Goal: Task Accomplishment & Management: Manage account settings

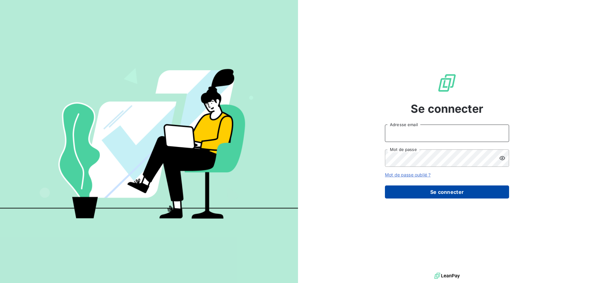
type input "[EMAIL_ADDRESS][DOMAIN_NAME]"
click at [421, 187] on button "Se connecter" at bounding box center [447, 191] width 124 height 13
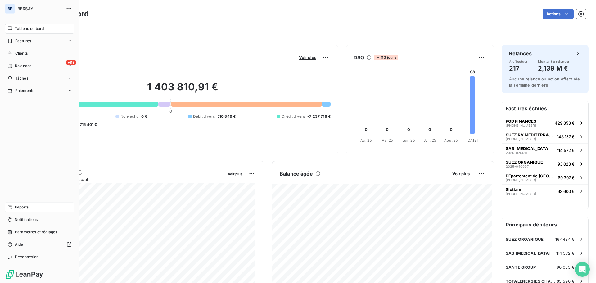
click at [21, 206] on span "Imports" at bounding box center [22, 207] width 14 height 6
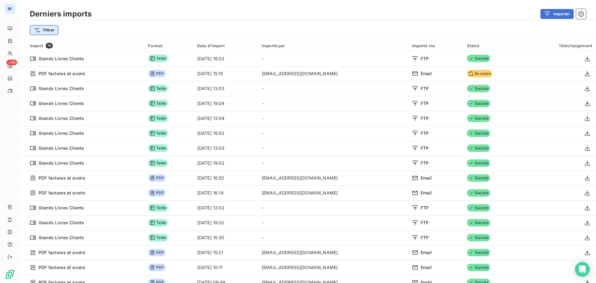
click at [51, 32] on html "BE +99 Derniers imports Importer Filtrer Import 19 Format Date d’import Importé…" at bounding box center [298, 141] width 596 height 283
click at [155, 44] on html "BE +99 Derniers imports Importer Filtrer Import 19 Format Date d’import Importé…" at bounding box center [298, 141] width 596 height 283
click at [48, 29] on html "BE +99 Derniers imports Importer Filtrer Rechercher et sélectionner Type d’impo…" at bounding box center [298, 141] width 596 height 283
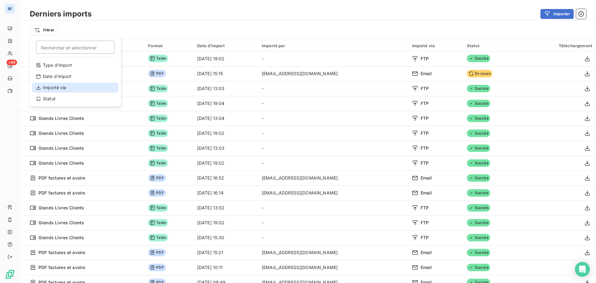
click at [50, 87] on div "Importé via" at bounding box center [75, 88] width 86 height 10
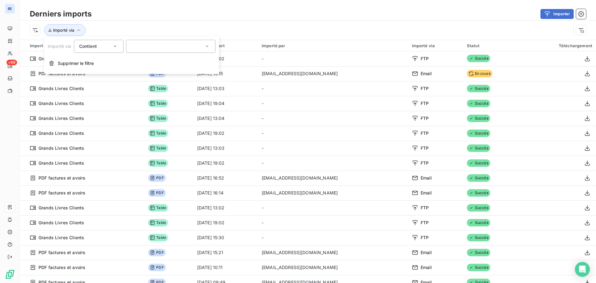
click at [155, 47] on div at bounding box center [170, 46] width 89 height 13
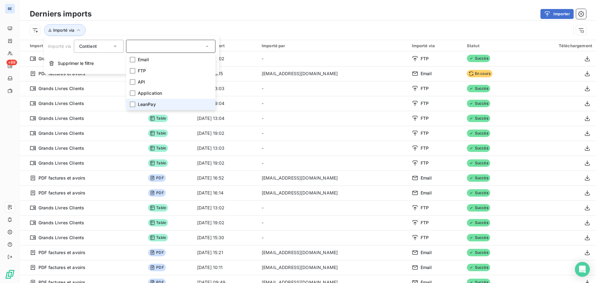
click at [153, 102] on span "LeanPay" at bounding box center [147, 104] width 18 height 6
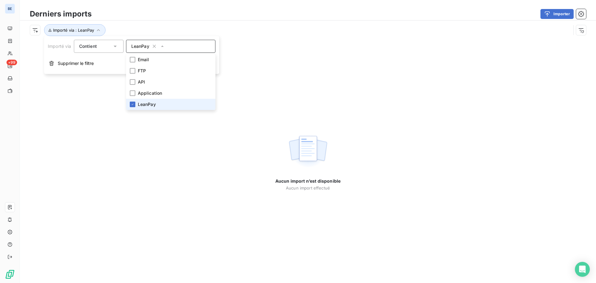
click at [144, 102] on span "LeanPay" at bounding box center [147, 104] width 18 height 6
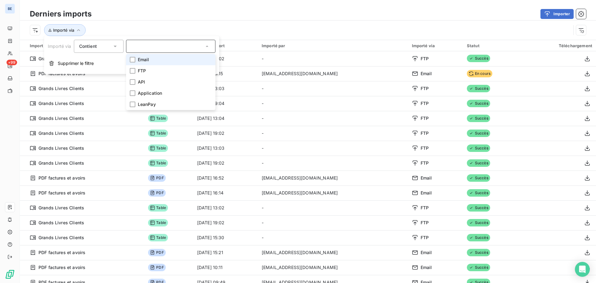
click at [147, 62] on span "Email" at bounding box center [143, 59] width 11 height 6
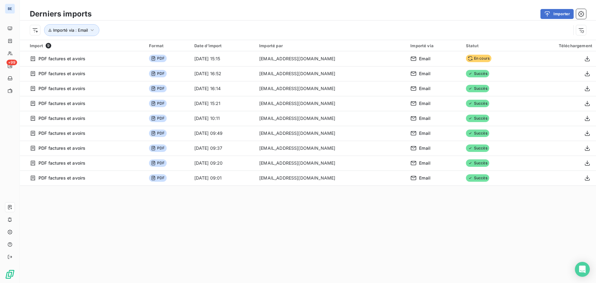
click at [163, 23] on div "Importé via : Email" at bounding box center [308, 29] width 576 height 19
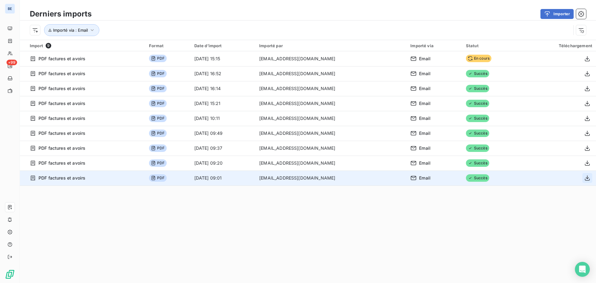
click at [585, 180] on icon "button" at bounding box center [587, 177] width 5 height 5
click at [154, 175] on span "PDF" at bounding box center [157, 177] width 17 height 7
click at [58, 180] on span "PDF factures et avoirs" at bounding box center [61, 178] width 47 height 6
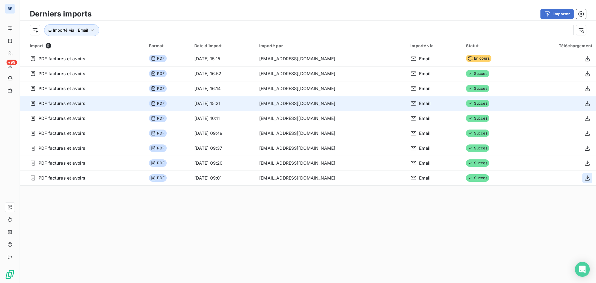
click at [220, 104] on td "[DATE] 15:21" at bounding box center [223, 103] width 65 height 15
click at [155, 102] on span "PDF" at bounding box center [157, 103] width 17 height 7
click at [81, 103] on span "PDF factures et avoirs" at bounding box center [61, 103] width 47 height 6
click at [39, 104] on span "PDF factures et avoirs" at bounding box center [61, 103] width 47 height 6
drag, startPoint x: 475, startPoint y: 105, endPoint x: 406, endPoint y: 105, distance: 68.9
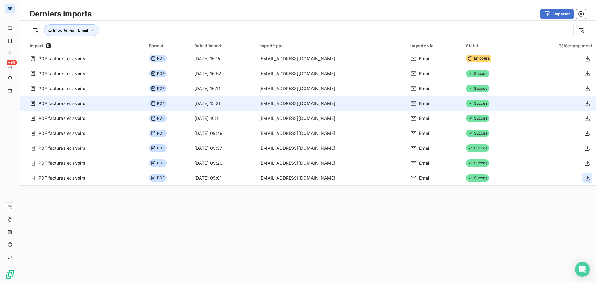
click at [467, 105] on span "Succès" at bounding box center [477, 103] width 23 height 7
drag, startPoint x: 406, startPoint y: 105, endPoint x: 425, endPoint y: 104, distance: 19.3
click at [412, 105] on tr "PDF factures et avoirs PDF [DATE] 15:21 [EMAIL_ADDRESS][DOMAIN_NAME] Email Succ…" at bounding box center [308, 103] width 576 height 15
click at [425, 104] on span "Email" at bounding box center [424, 103] width 11 height 6
click at [418, 103] on div "Email" at bounding box center [434, 103] width 48 height 6
